Goal: Task Accomplishment & Management: Use online tool/utility

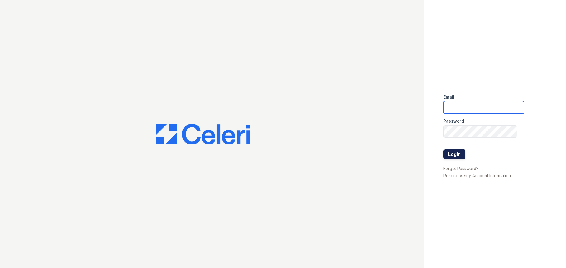
type input "wimbledon1@cafmanagement.com"
click at [447, 156] on button "Login" at bounding box center [454, 154] width 22 height 9
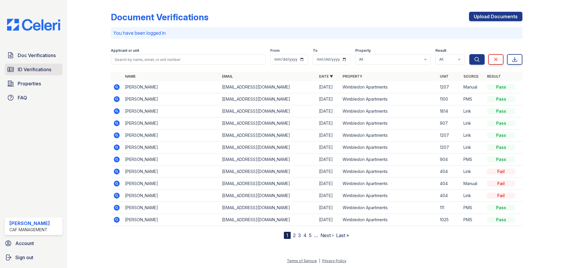
click at [32, 73] on link "ID Verifications" at bounding box center [34, 70] width 58 height 12
